Goal: Book appointment/travel/reservation

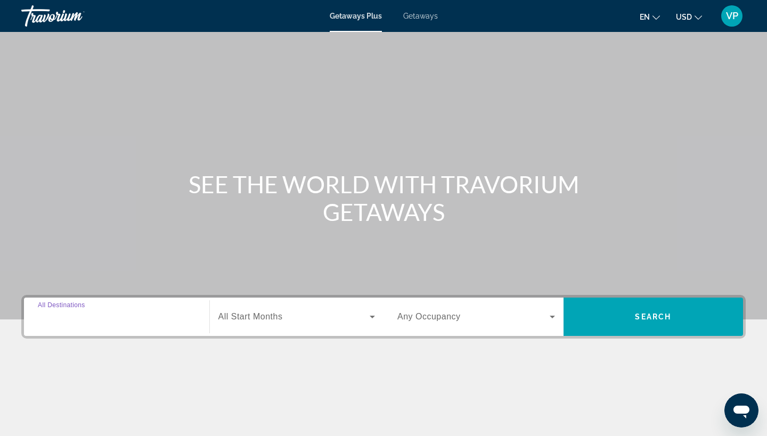
click at [165, 314] on input "Destination All Destinations" at bounding box center [117, 317] width 158 height 13
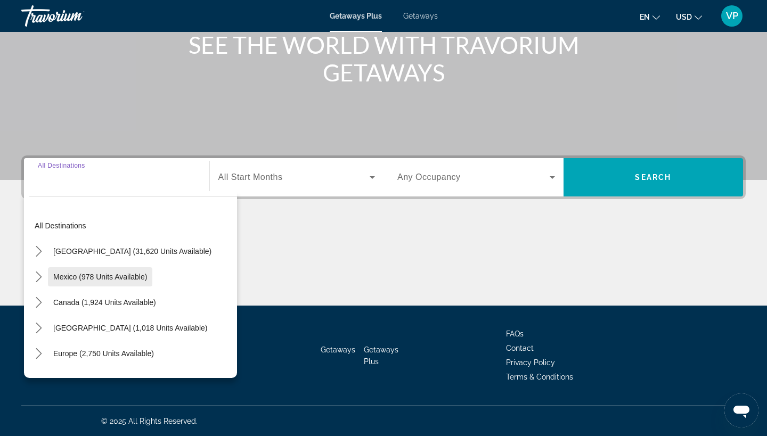
click at [58, 272] on span "Select destination: Mexico (978 units available)" at bounding box center [100, 277] width 104 height 26
type input "**********"
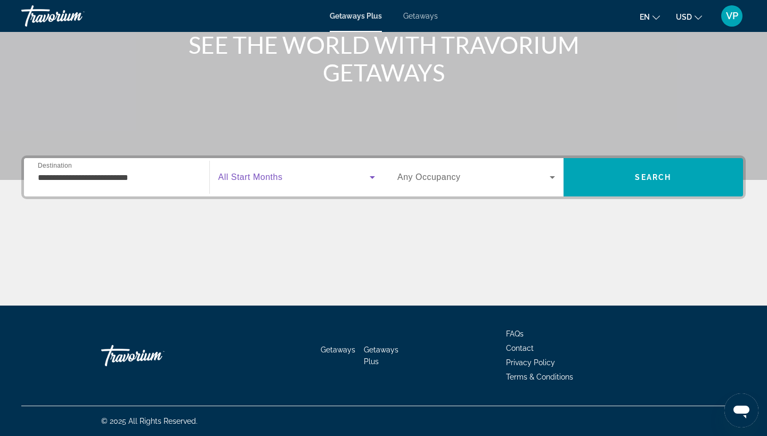
click at [374, 176] on icon "Search widget" at bounding box center [372, 177] width 13 height 13
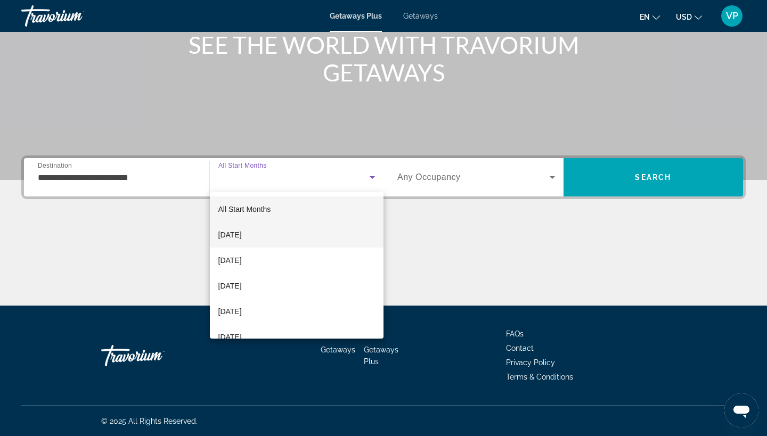
click at [287, 232] on mat-option "[DATE]" at bounding box center [297, 235] width 174 height 26
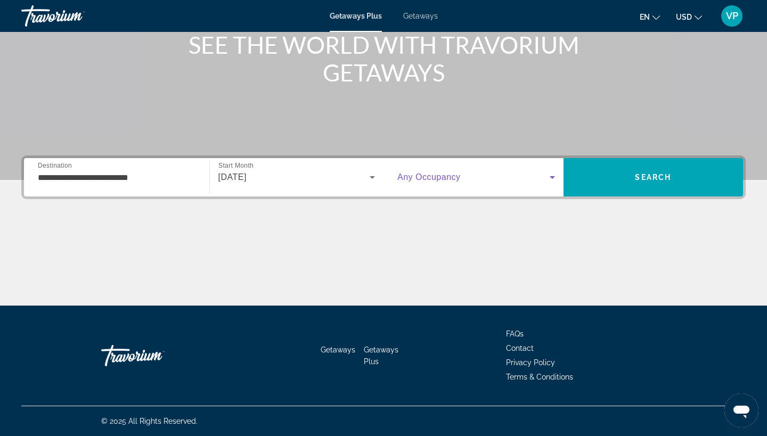
click at [552, 174] on icon "Search widget" at bounding box center [552, 177] width 13 height 13
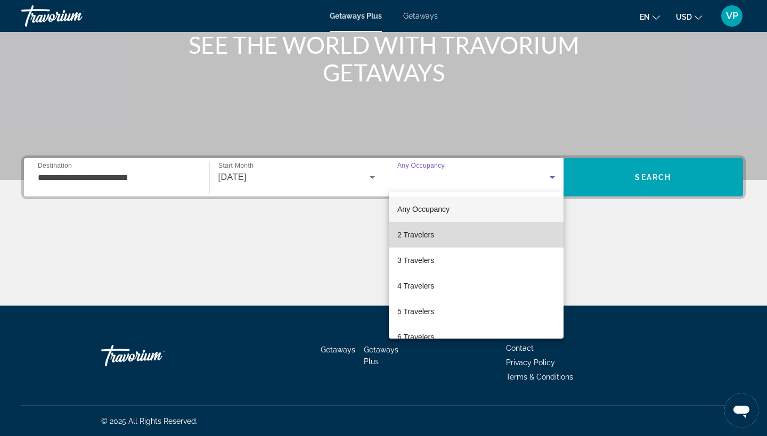
click at [491, 243] on mat-option "2 Travelers" at bounding box center [476, 235] width 175 height 26
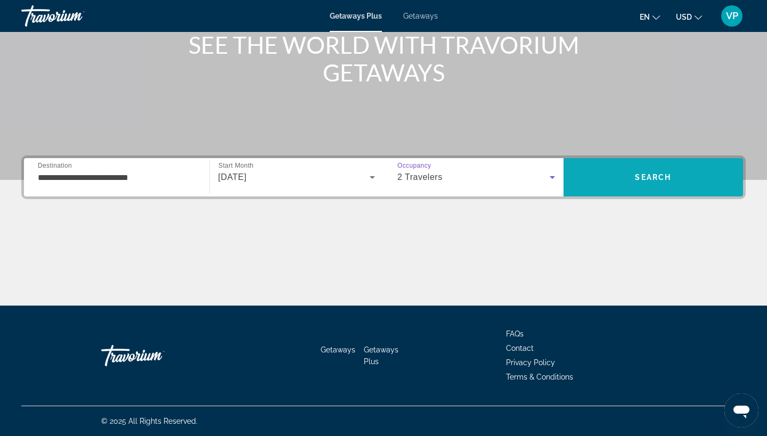
click at [659, 183] on span "Search" at bounding box center [653, 178] width 180 height 26
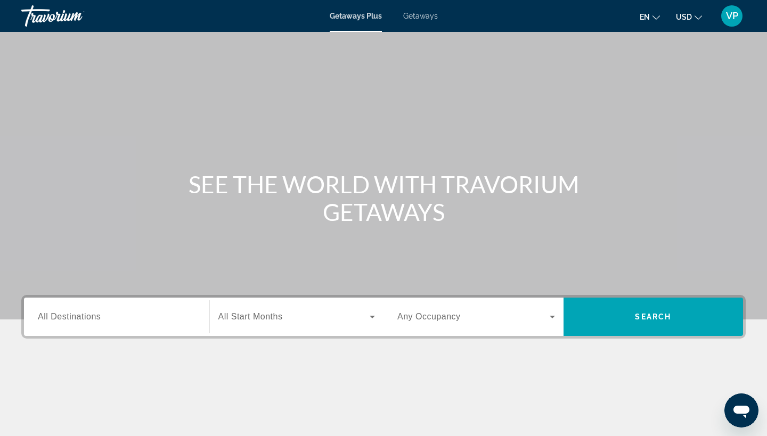
click at [95, 317] on span "All Destinations" at bounding box center [69, 316] width 63 height 9
click at [95, 317] on input "Destination All Destinations" at bounding box center [117, 317] width 158 height 13
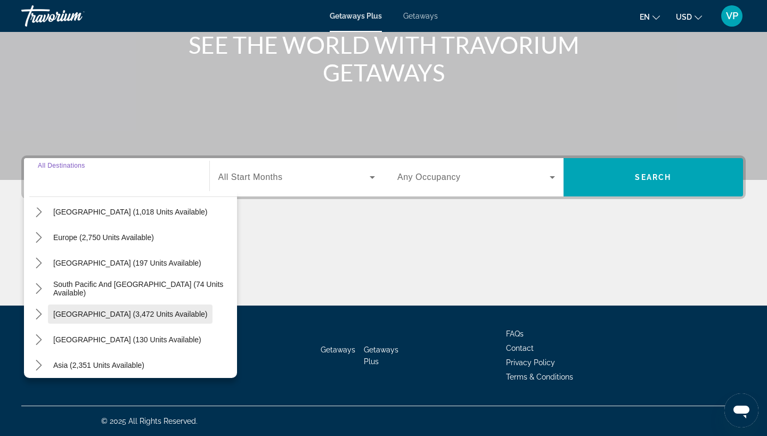
scroll to position [120, 0]
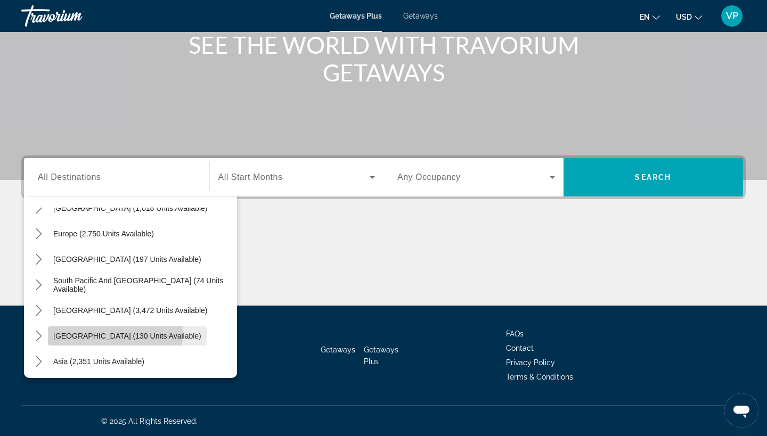
click at [102, 333] on span "[GEOGRAPHIC_DATA] (130 units available)" at bounding box center [127, 336] width 148 height 9
type input "**********"
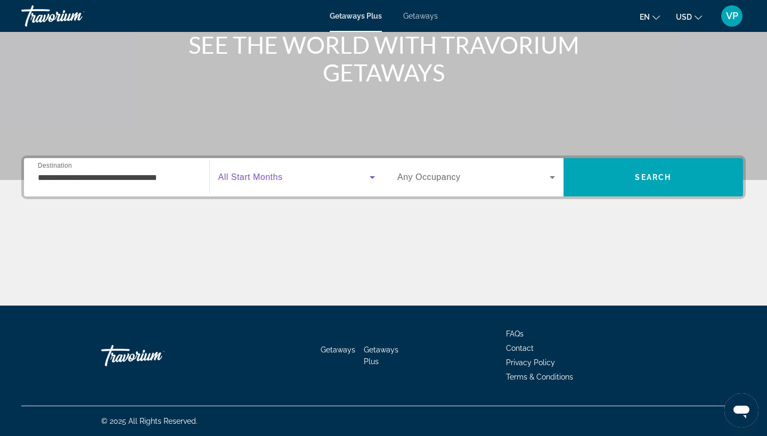
click at [358, 174] on span "Search widget" at bounding box center [294, 177] width 152 height 13
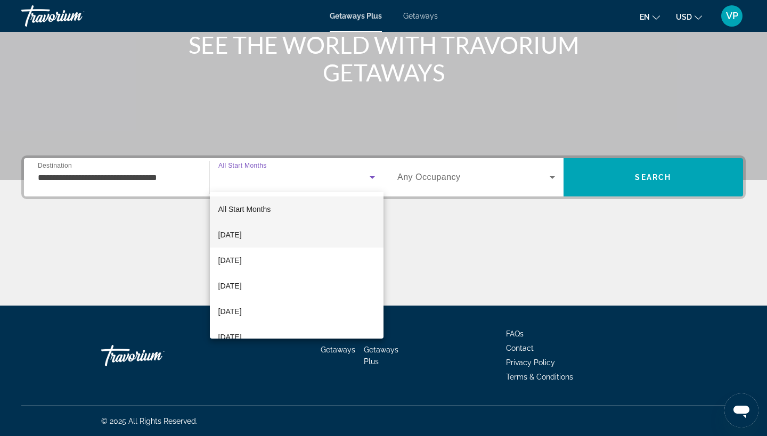
click at [286, 234] on mat-option "[DATE]" at bounding box center [297, 235] width 174 height 26
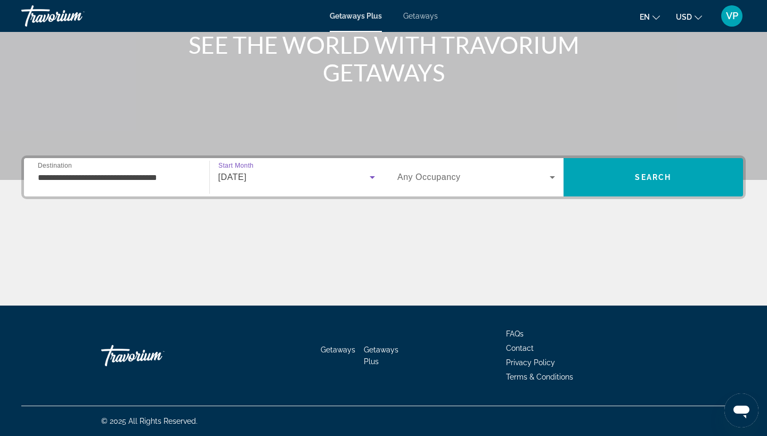
click at [545, 176] on span "Search widget" at bounding box center [473, 177] width 152 height 13
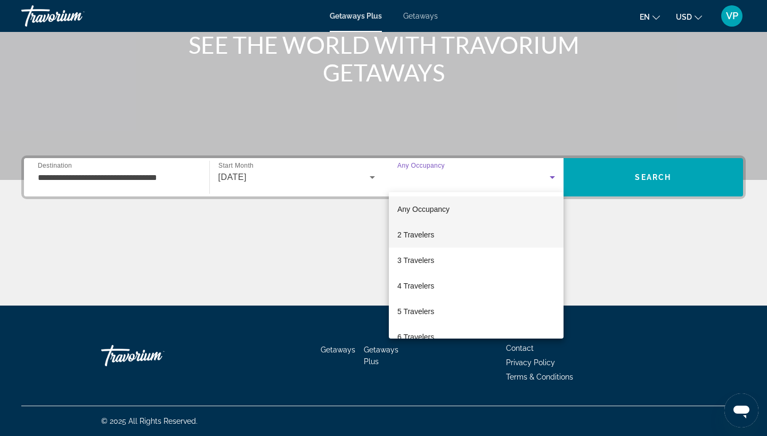
click at [495, 233] on mat-option "2 Travelers" at bounding box center [476, 235] width 175 height 26
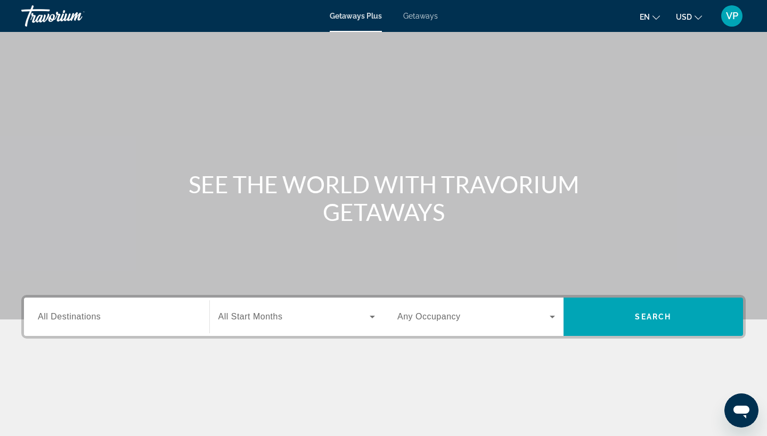
click at [145, 304] on div "Search widget" at bounding box center [117, 317] width 158 height 30
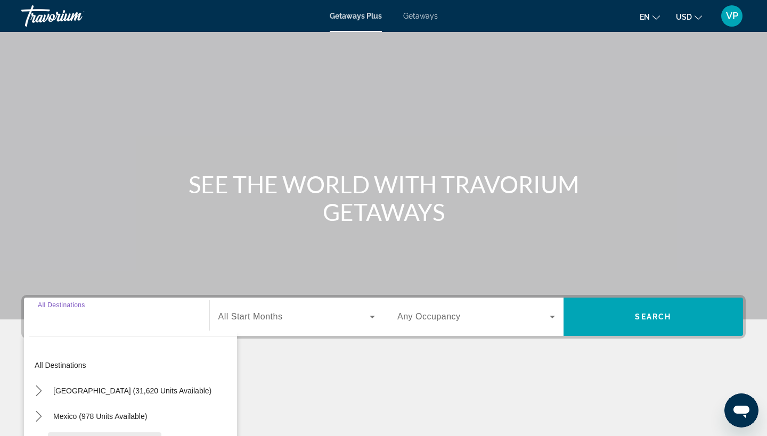
scroll to position [139, 0]
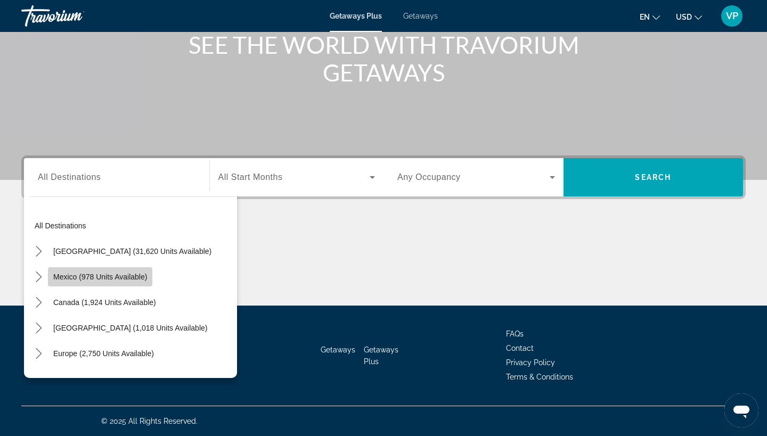
click at [138, 282] on span "Select destination: Mexico (978 units available)" at bounding box center [100, 277] width 104 height 26
type input "**********"
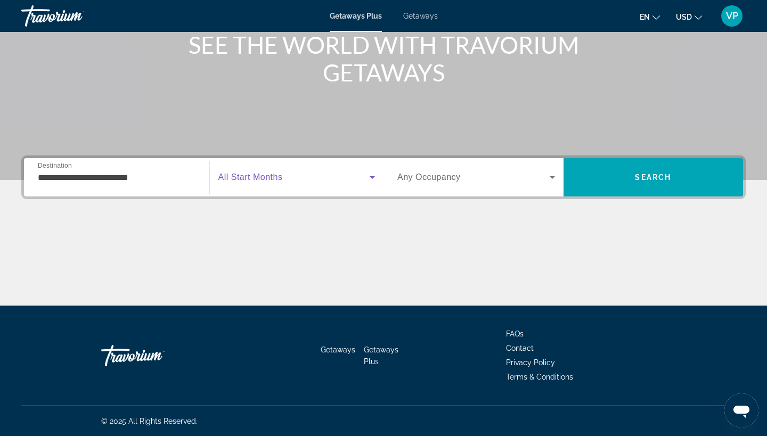
click at [376, 175] on icon "Search widget" at bounding box center [372, 177] width 13 height 13
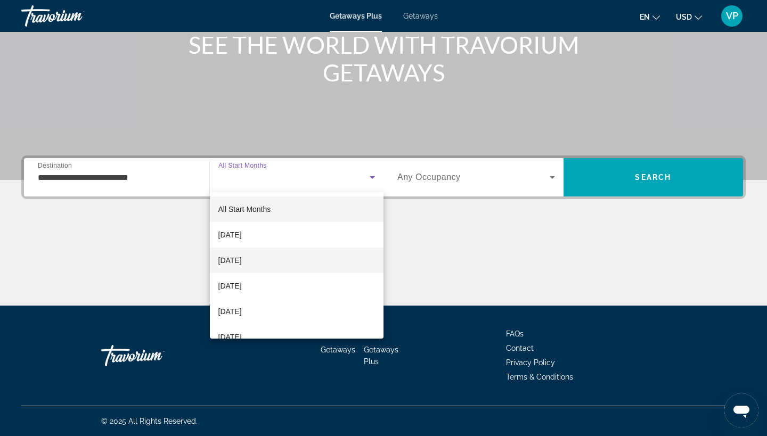
click at [321, 256] on mat-option "[DATE]" at bounding box center [297, 261] width 174 height 26
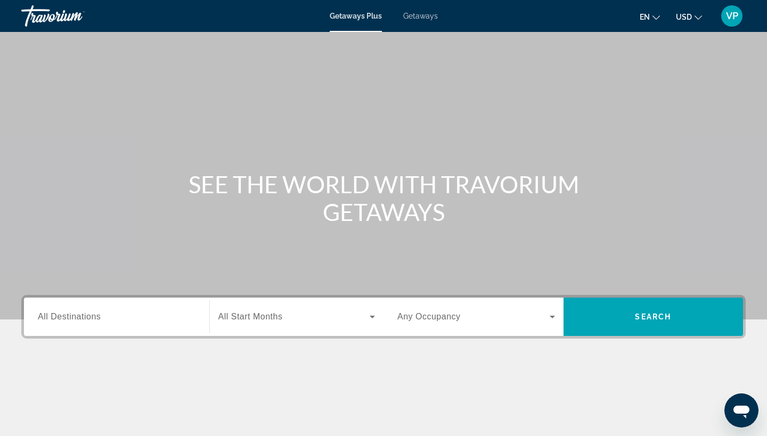
click at [145, 312] on input "Destination All Destinations" at bounding box center [117, 317] width 158 height 13
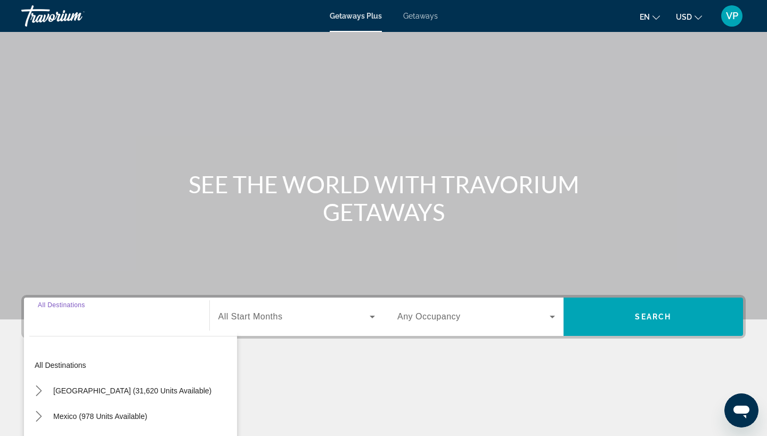
scroll to position [139, 0]
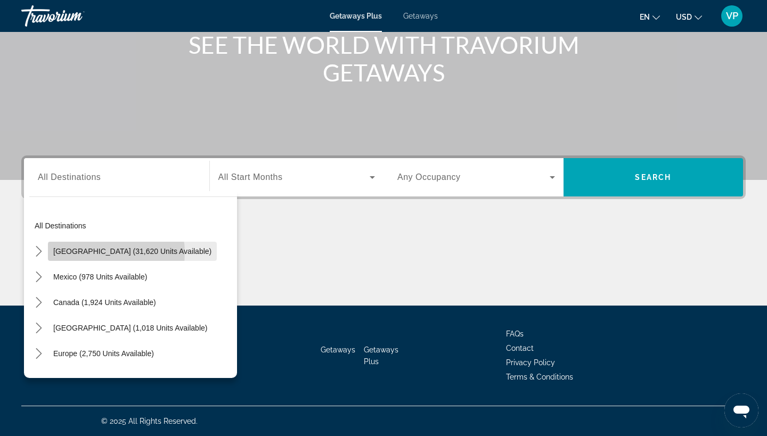
click at [103, 253] on span "[GEOGRAPHIC_DATA] (31,620 units available)" at bounding box center [132, 251] width 158 height 9
type input "**********"
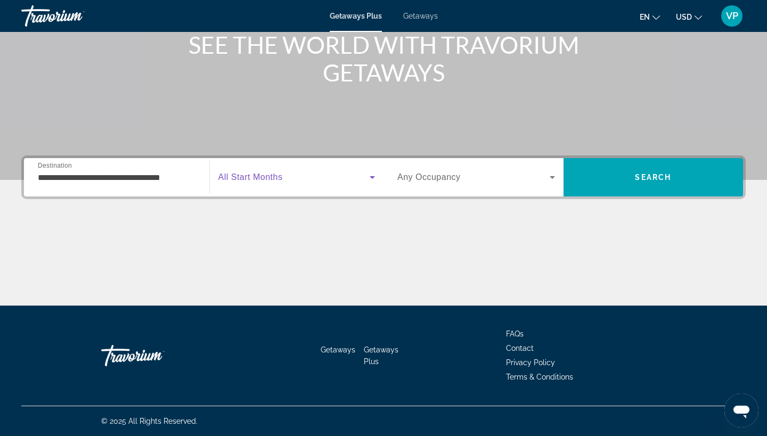
click at [361, 178] on span "Search widget" at bounding box center [294, 177] width 152 height 13
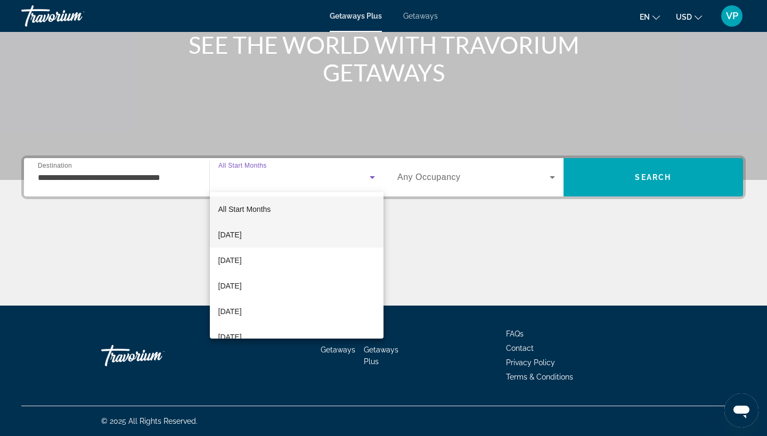
click at [299, 234] on mat-option "[DATE]" at bounding box center [297, 235] width 174 height 26
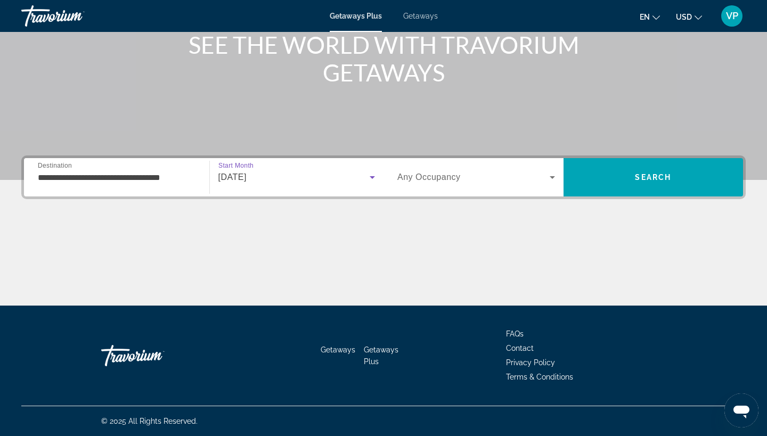
click at [553, 167] on div "Search widget" at bounding box center [476, 177] width 158 height 30
